Goal: Task Accomplishment & Management: Manage account settings

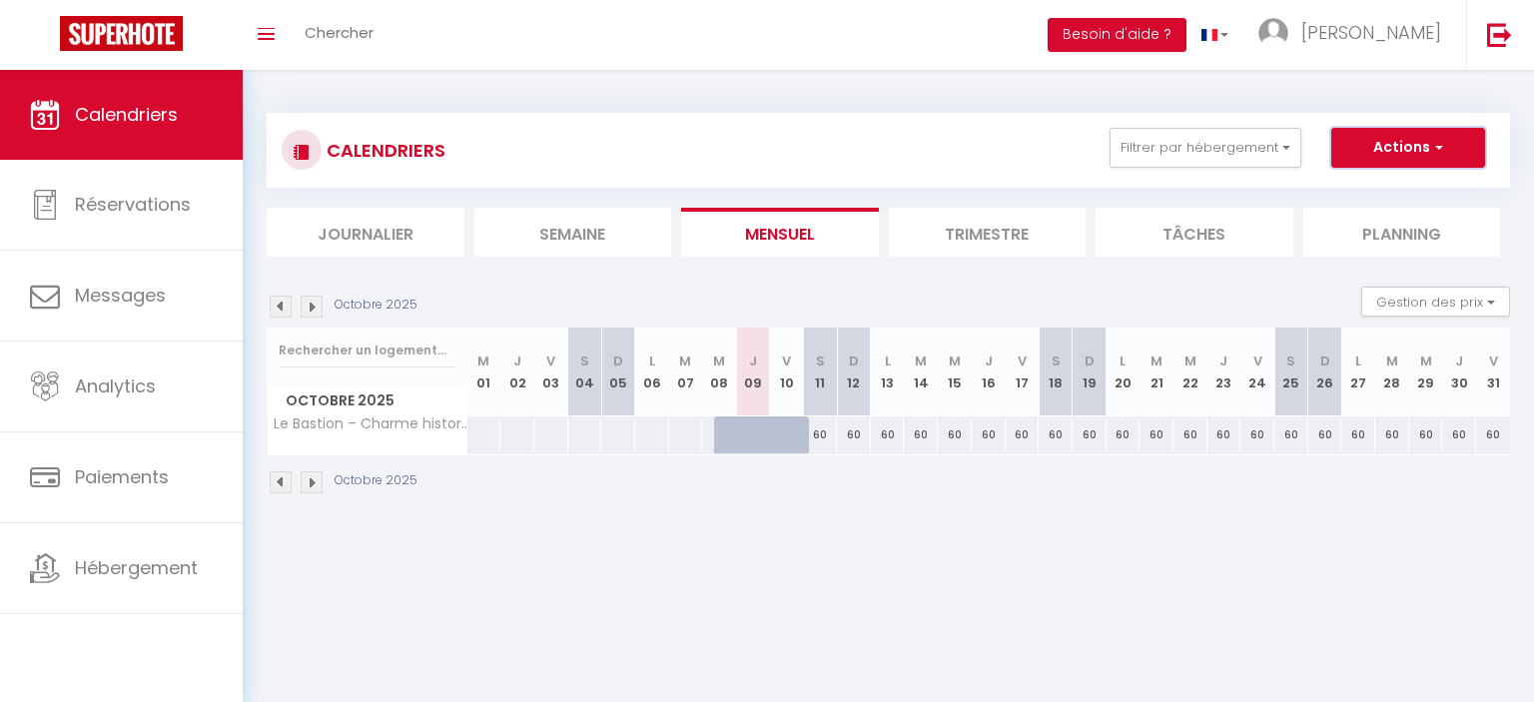
click at [1437, 142] on span "button" at bounding box center [1436, 147] width 12 height 20
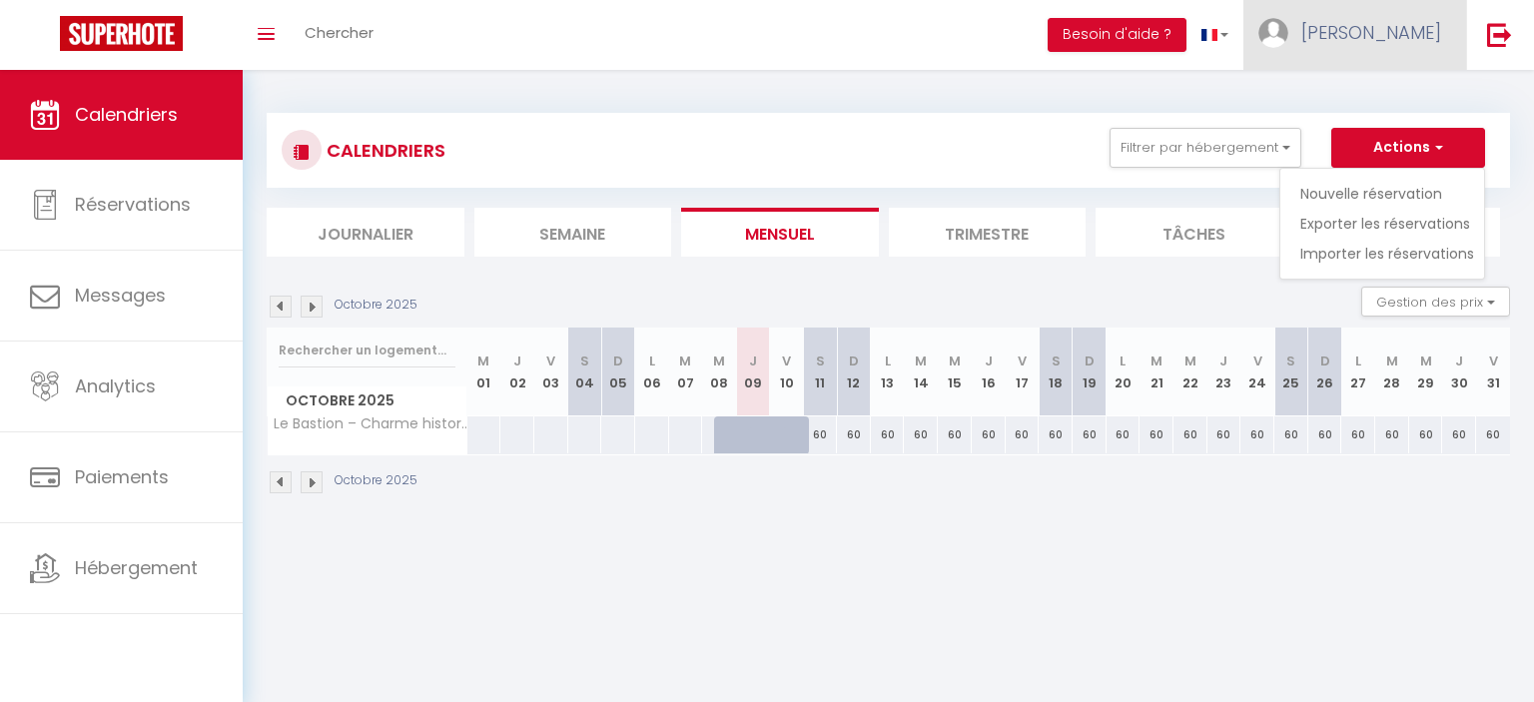
drag, startPoint x: 1439, startPoint y: 99, endPoint x: 1420, endPoint y: 42, distance: 60.0
click at [1440, 91] on div "CALENDRIERS Filtrer par hébergement Tous Le Bastion – Charme historique & confo…" at bounding box center [888, 304] width 1291 height 468
click at [1413, 35] on span "[PERSON_NAME]" at bounding box center [1371, 32] width 140 height 25
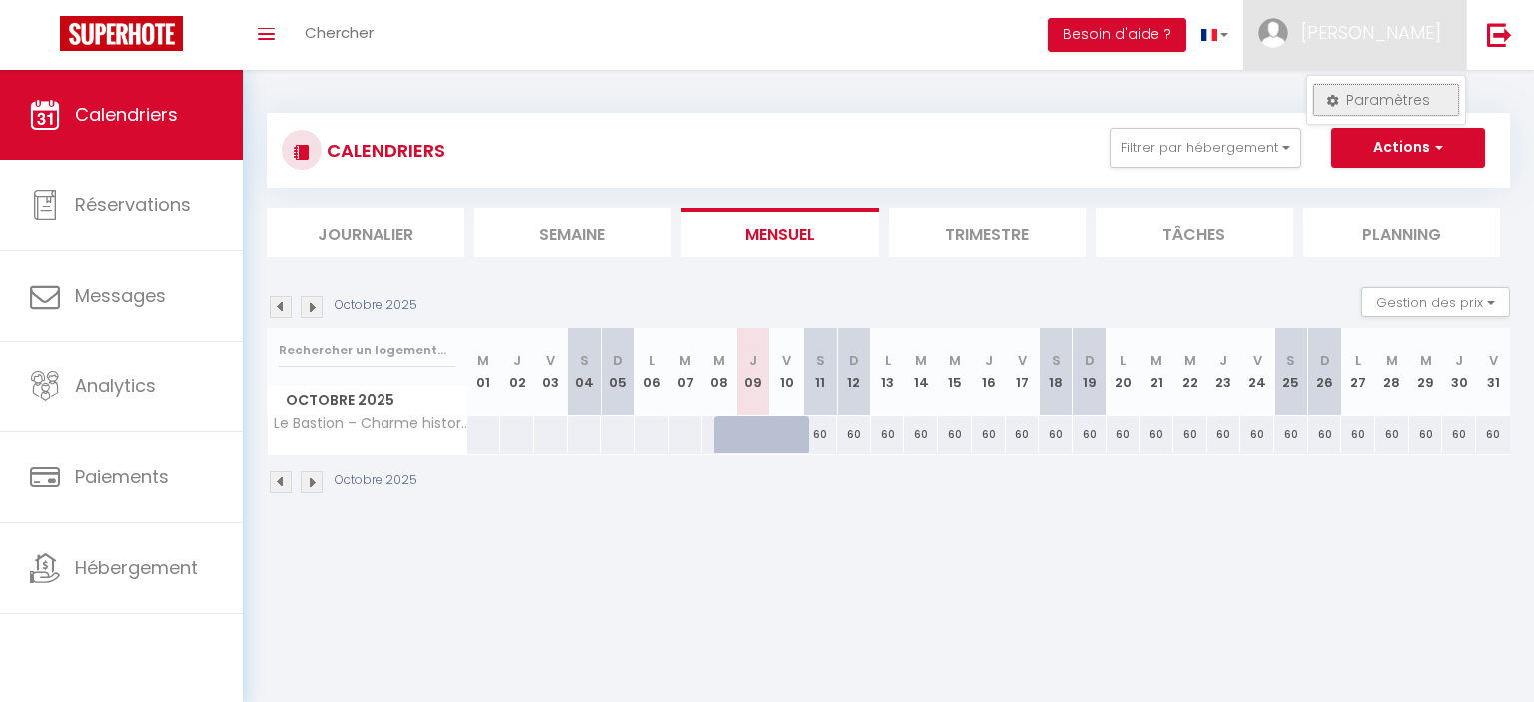
click at [1425, 106] on link "Paramètres" at bounding box center [1386, 100] width 148 height 34
select select "fr"
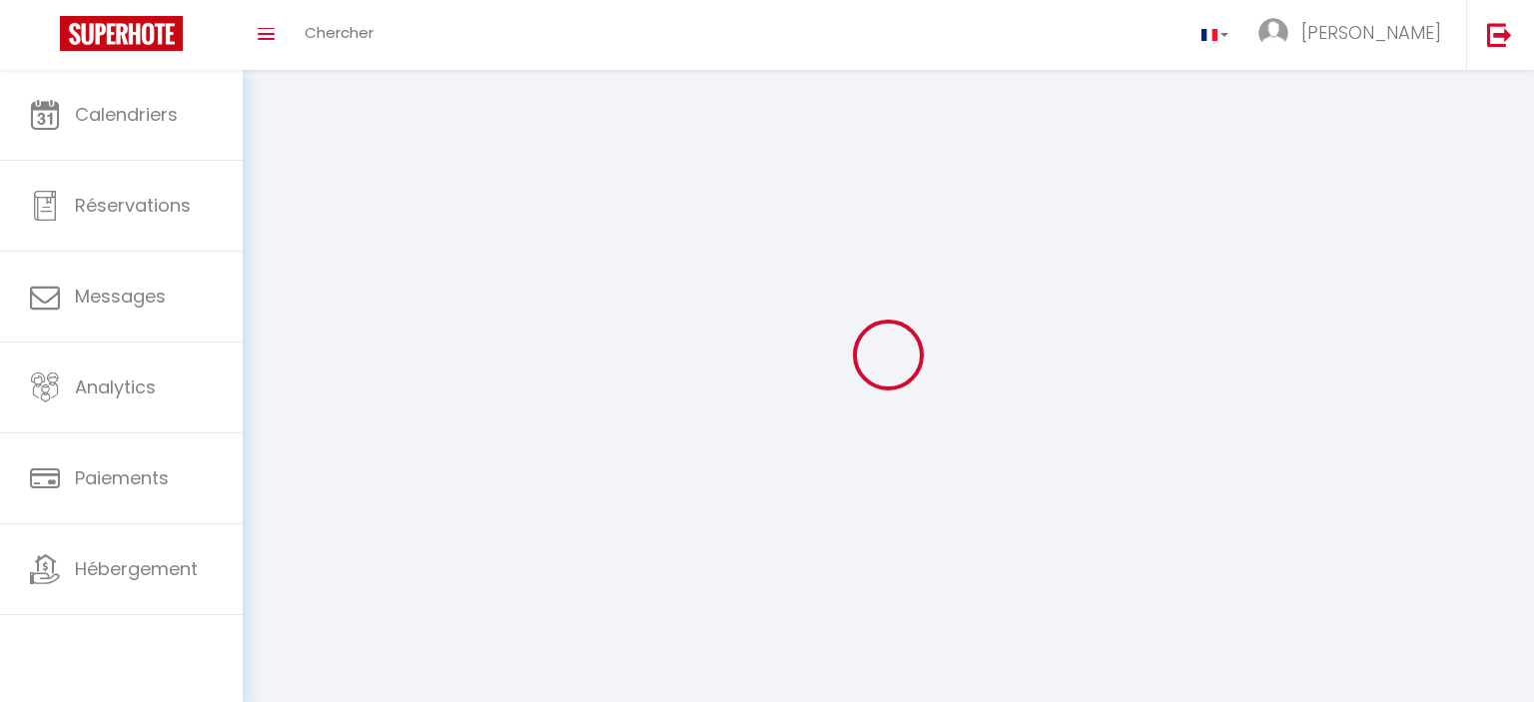
select select
type input "[PERSON_NAME]"
type input "[URL][DOMAIN_NAME]"
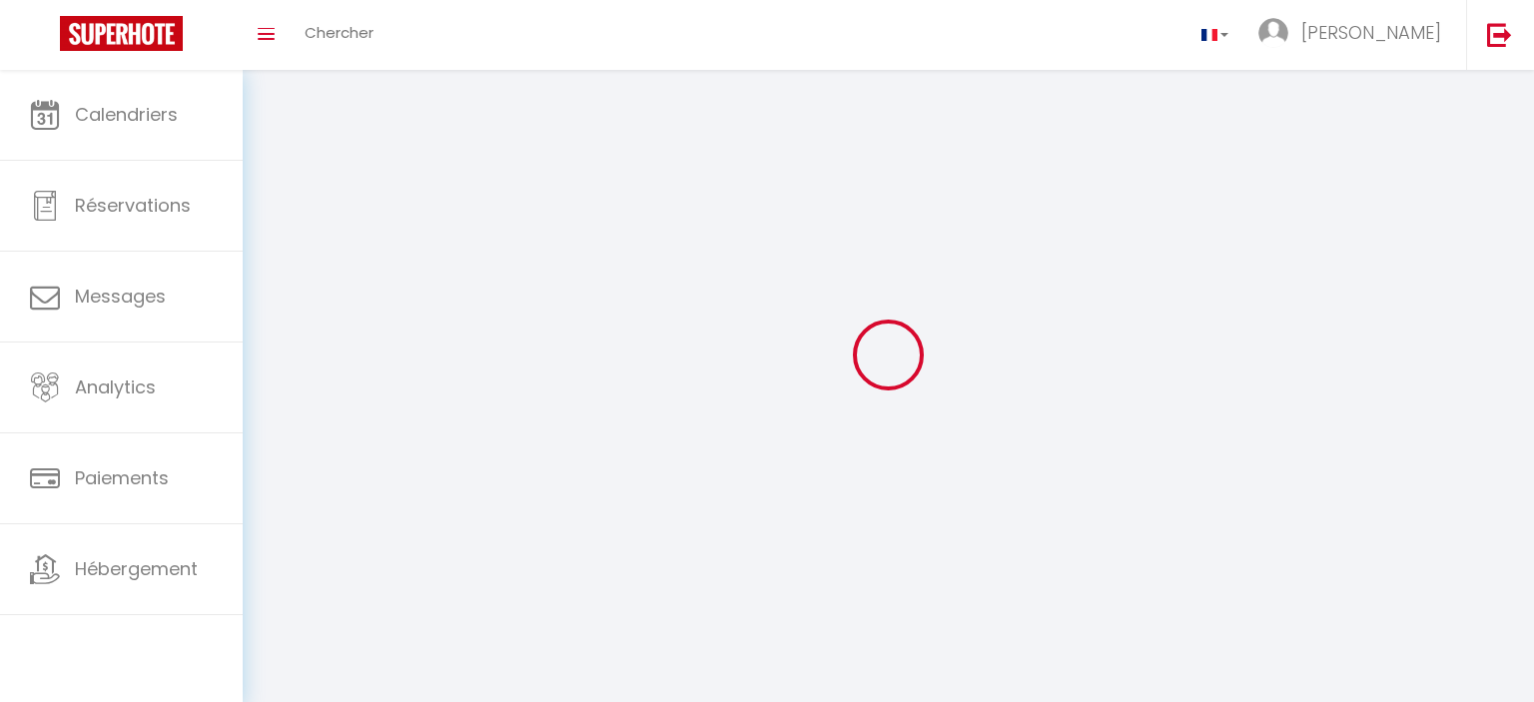
select select
select select "28"
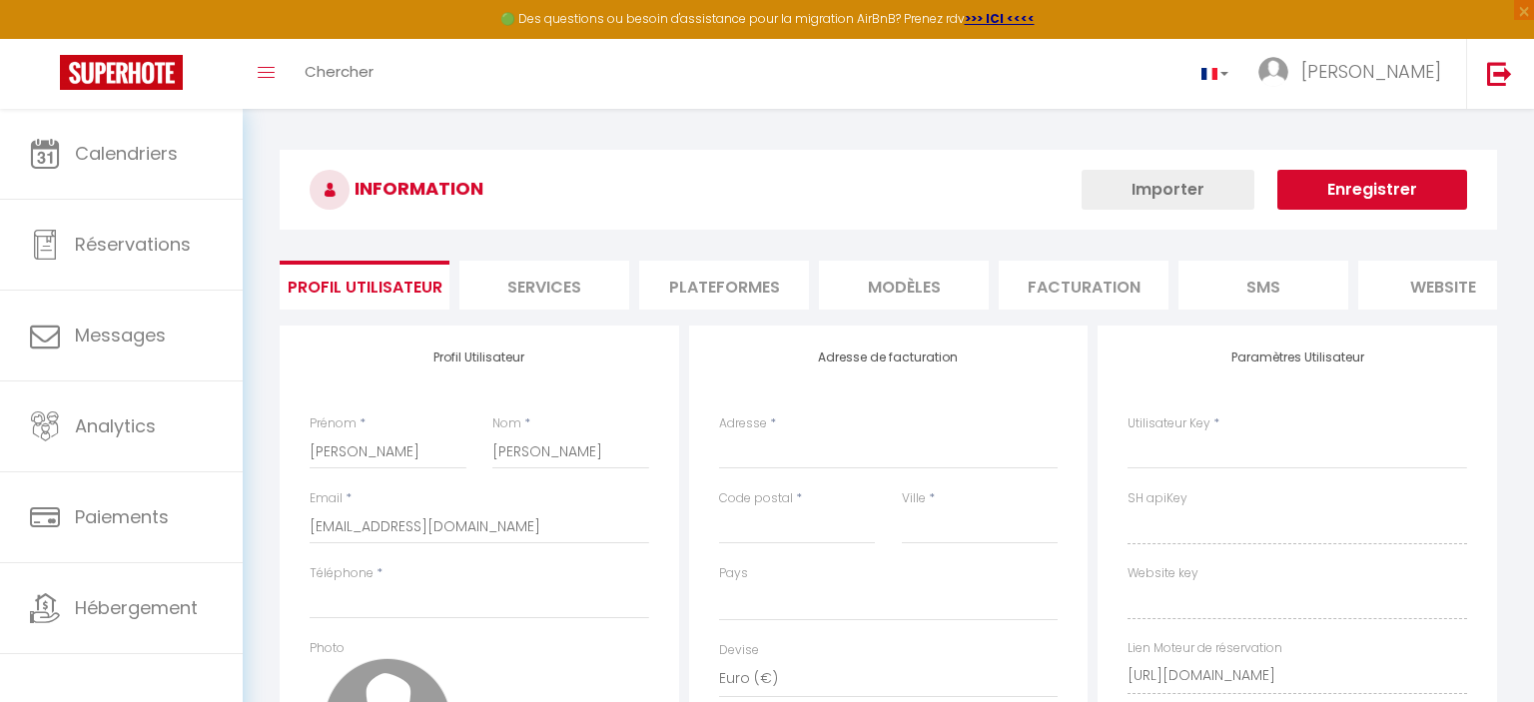
select select
